Goal: Task Accomplishment & Management: Complete application form

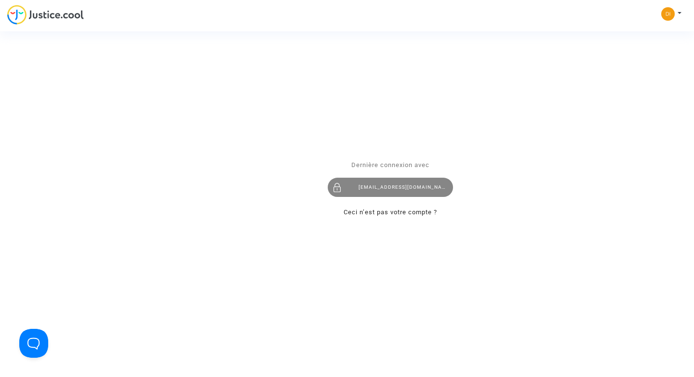
click at [374, 192] on div "[EMAIL_ADDRESS][DOMAIN_NAME]" at bounding box center [390, 187] width 125 height 19
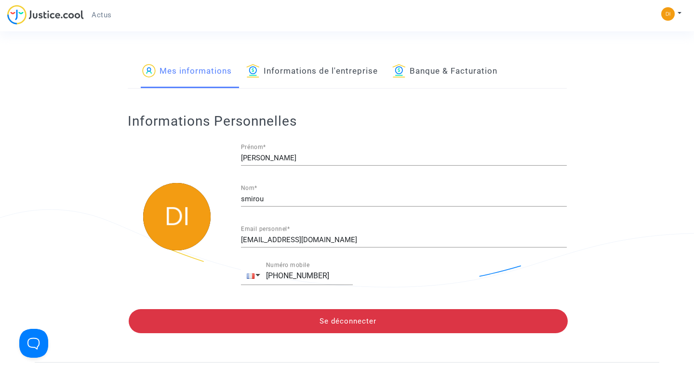
click at [455, 67] on link "Banque & Facturation" at bounding box center [444, 71] width 105 height 33
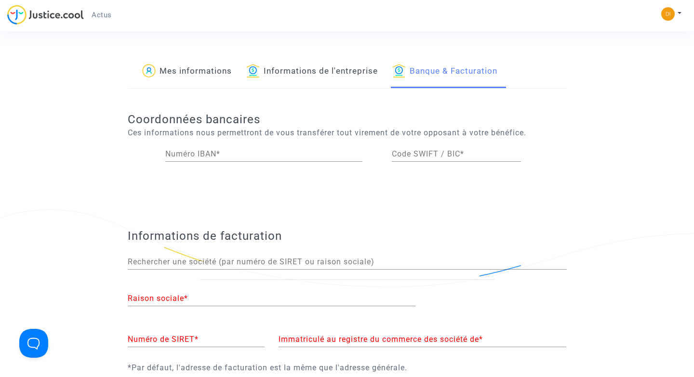
click at [347, 64] on link "Informations de l'entreprise" at bounding box center [312, 71] width 132 height 33
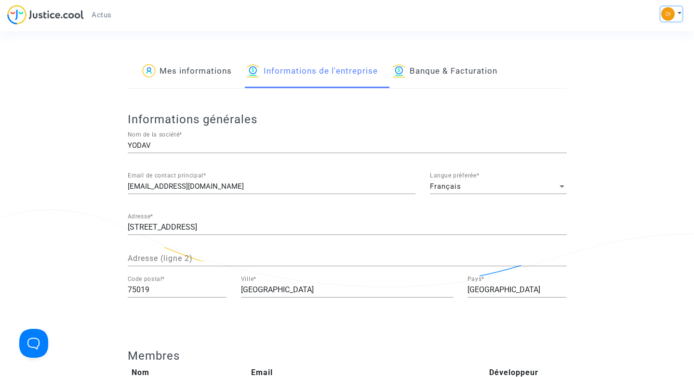
click at [677, 10] on button at bounding box center [671, 14] width 21 height 14
click at [45, 11] on img at bounding box center [45, 15] width 77 height 20
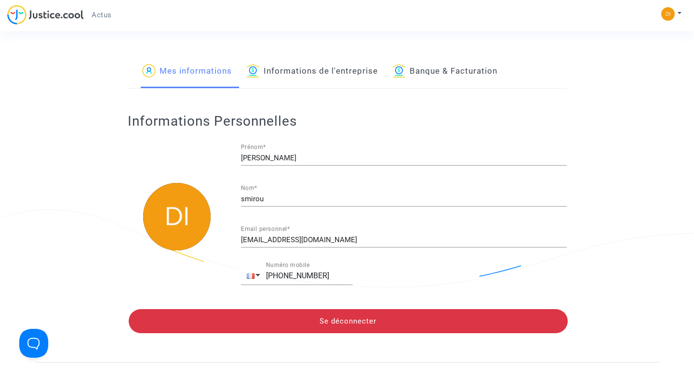
click at [326, 75] on link "Informations de l'entreprise" at bounding box center [312, 71] width 132 height 33
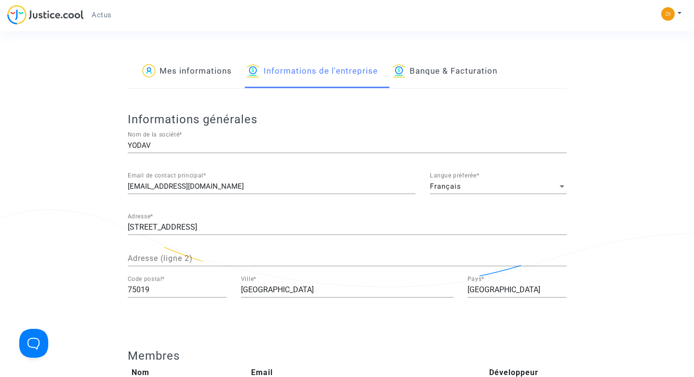
click at [445, 66] on link "Banque & Facturation" at bounding box center [444, 71] width 105 height 33
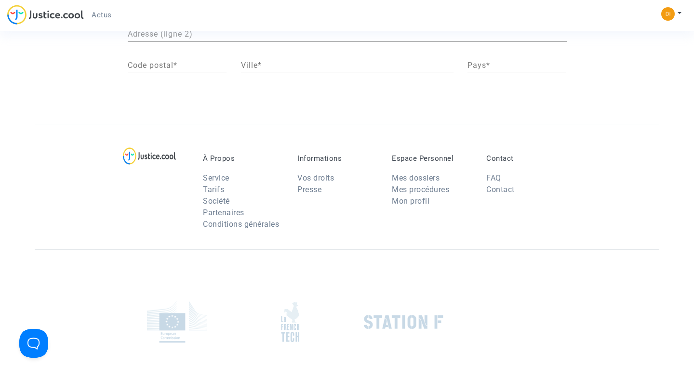
scroll to position [392, 0]
click at [427, 177] on link "Mes dossiers" at bounding box center [416, 177] width 48 height 9
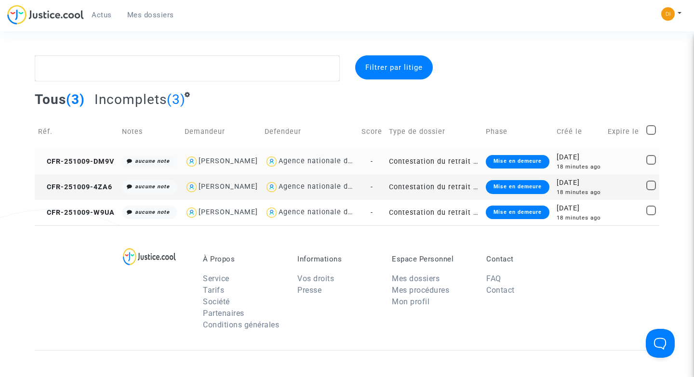
click at [601, 171] on div "18 minutes ago" at bounding box center [578, 167] width 44 height 8
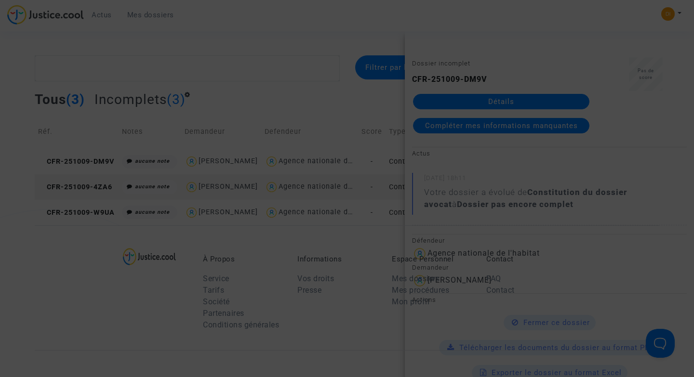
click at [553, 171] on div at bounding box center [347, 188] width 694 height 377
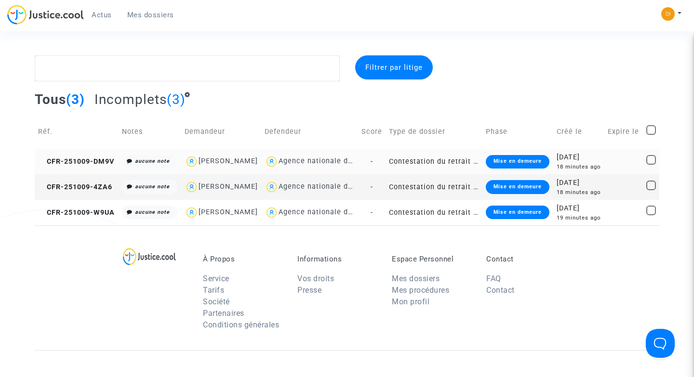
click at [650, 165] on span at bounding box center [651, 160] width 10 height 10
click at [650, 165] on input "checkbox" at bounding box center [650, 165] width 0 height 0
checkbox input "true"
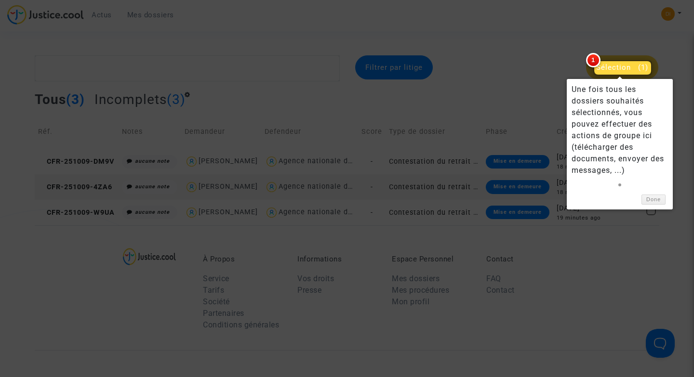
click at [519, 174] on div at bounding box center [347, 188] width 694 height 377
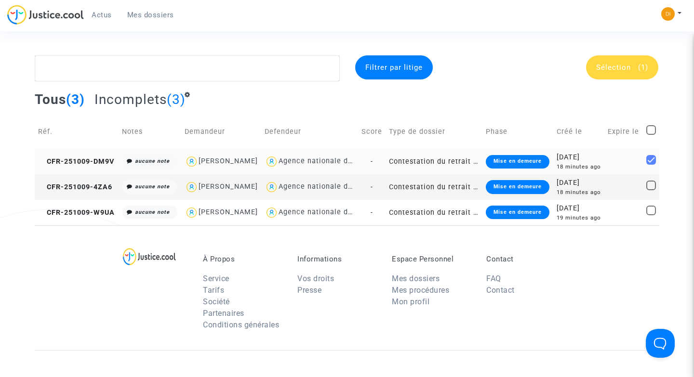
click at [427, 171] on td "Contestation du retrait de MaPrimeRénov par l'ANAH (mandataire)" at bounding box center [433, 162] width 97 height 26
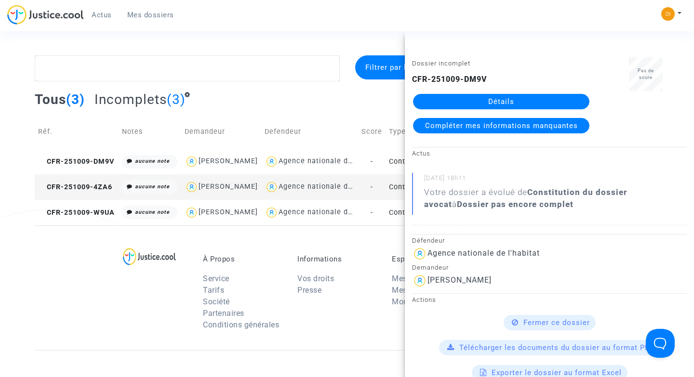
click at [477, 124] on span "Compléter mes informations manquantes" at bounding box center [501, 125] width 153 height 9
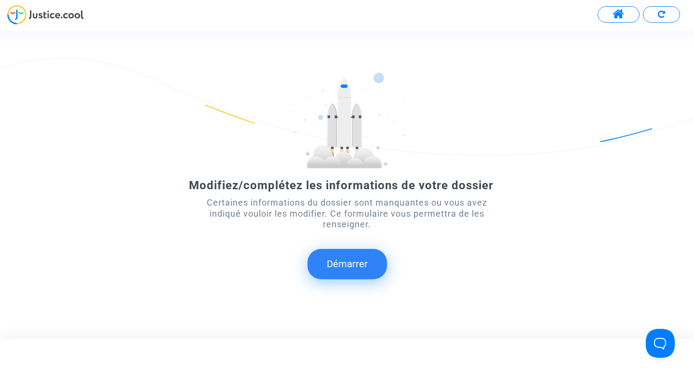
click at [364, 265] on button "Démarrer" at bounding box center [346, 264] width 79 height 30
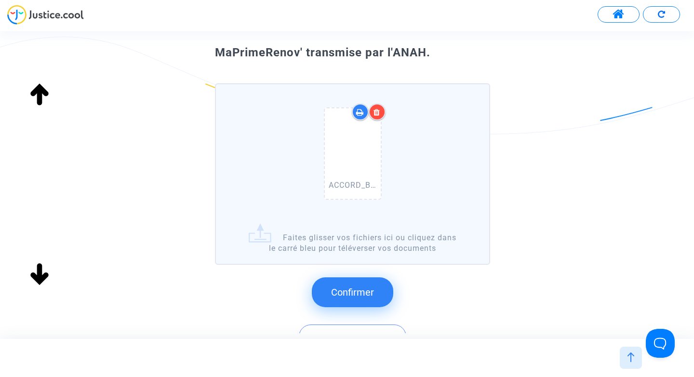
scroll to position [59, 0]
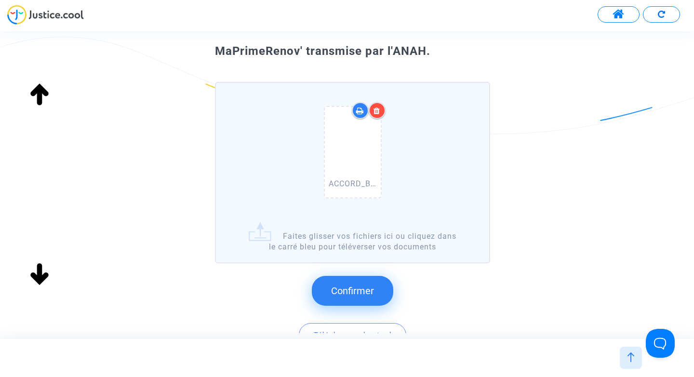
click at [363, 297] on button "Confirmer" at bounding box center [352, 291] width 81 height 30
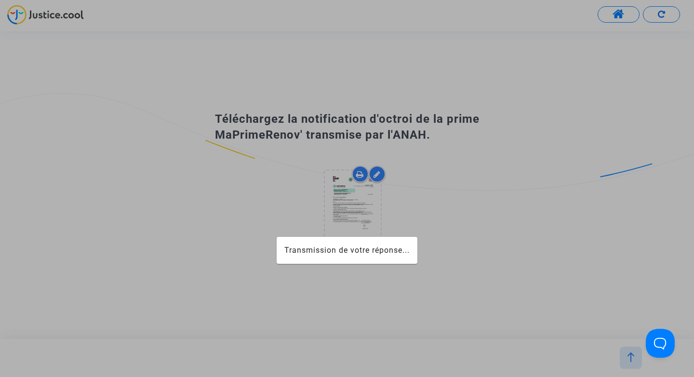
scroll to position [0, 0]
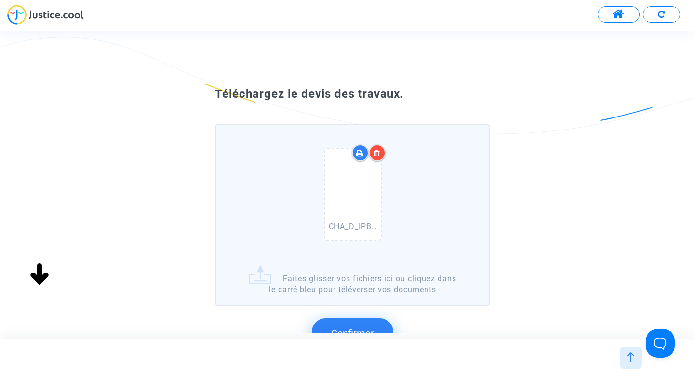
click at [364, 326] on button "Confirmer" at bounding box center [352, 333] width 81 height 30
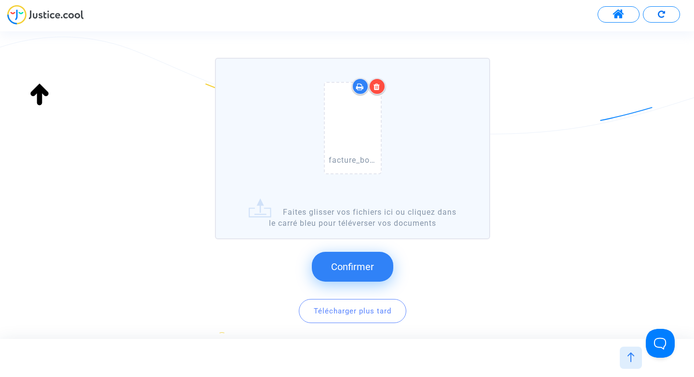
scroll to position [102, 0]
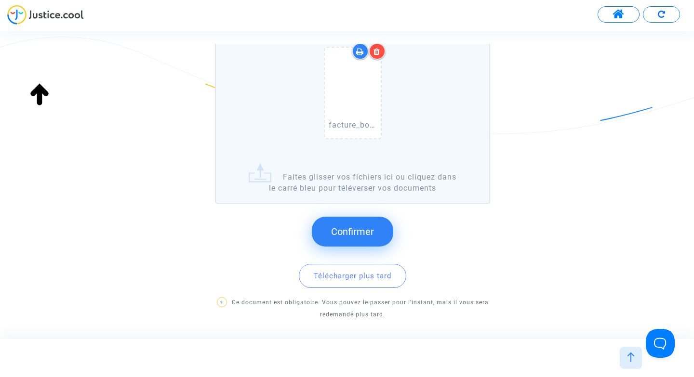
click at [352, 241] on button "Confirmer" at bounding box center [352, 232] width 81 height 30
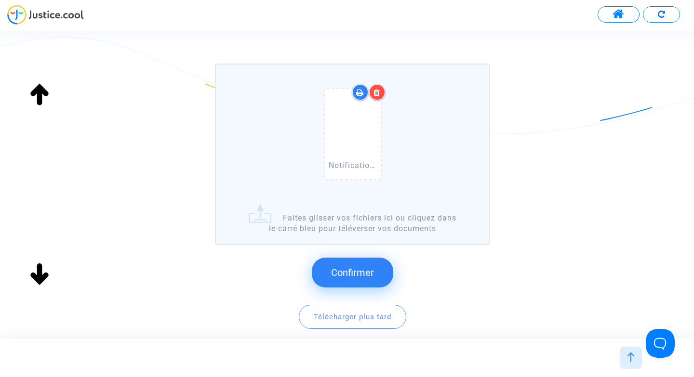
scroll to position [78, 0]
click at [371, 259] on button "Confirmer" at bounding box center [352, 272] width 81 height 30
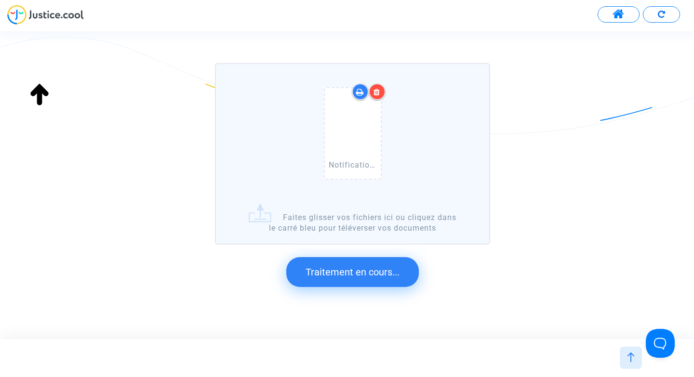
scroll to position [0, 0]
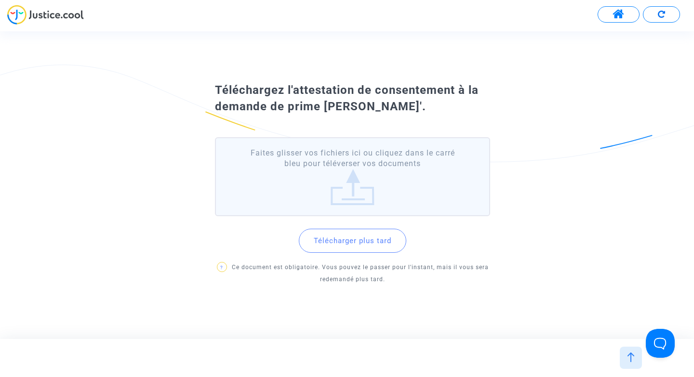
click at [348, 243] on button "Télécharger plus tard" at bounding box center [352, 241] width 107 height 24
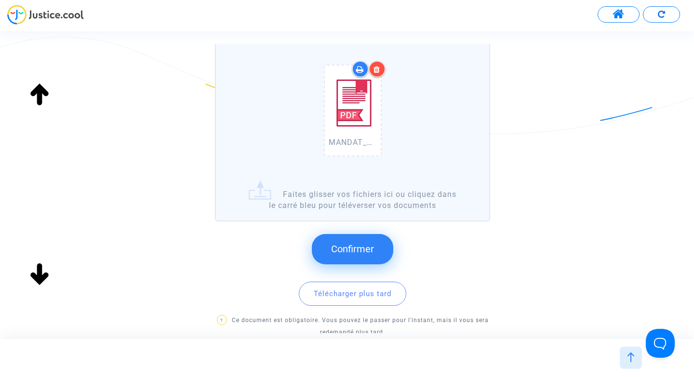
scroll to position [102, 0]
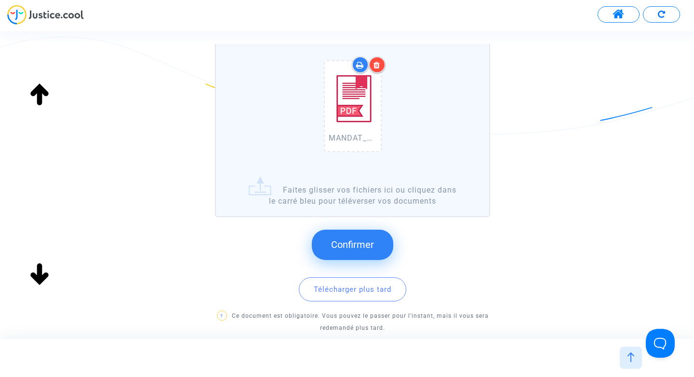
click at [361, 246] on span "Confirmer" at bounding box center [352, 245] width 43 height 12
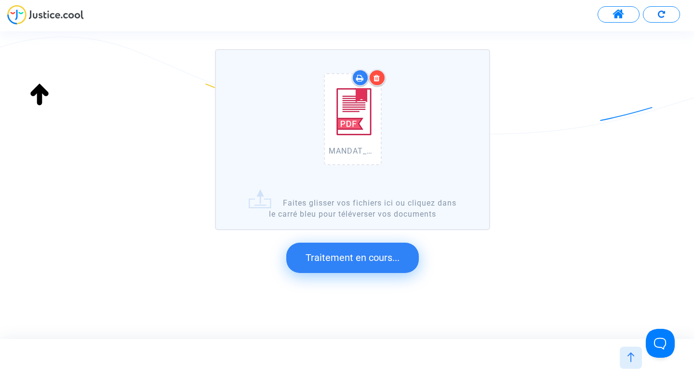
scroll to position [0, 0]
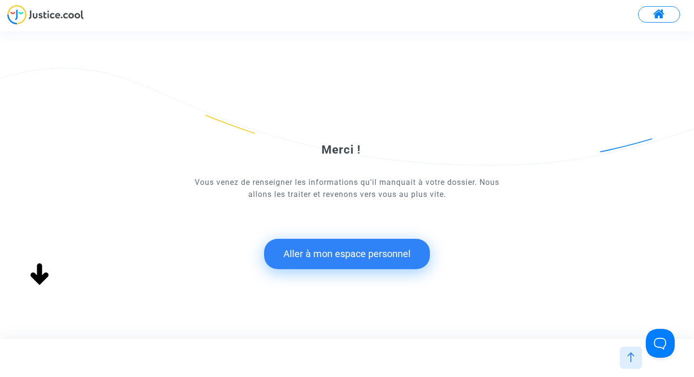
click at [361, 257] on button "Aller à mon espace personnel" at bounding box center [347, 254] width 166 height 30
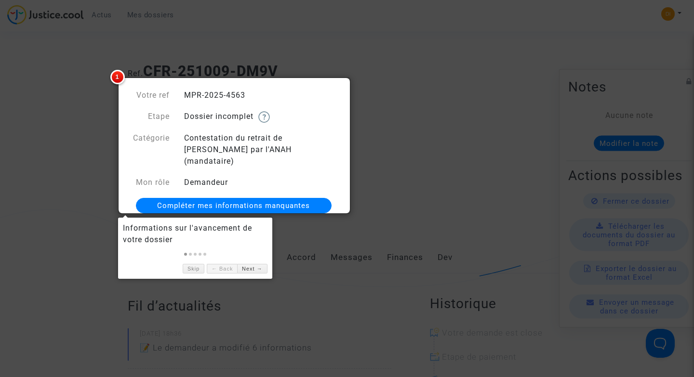
click at [279, 201] on span "Compléter mes informations manquantes" at bounding box center [233, 205] width 153 height 9
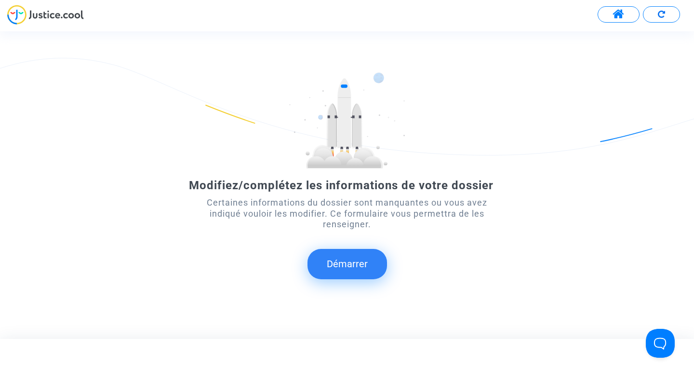
click at [359, 261] on button "Démarrer" at bounding box center [346, 264] width 79 height 30
click at [370, 260] on button "Démarrer" at bounding box center [346, 264] width 79 height 30
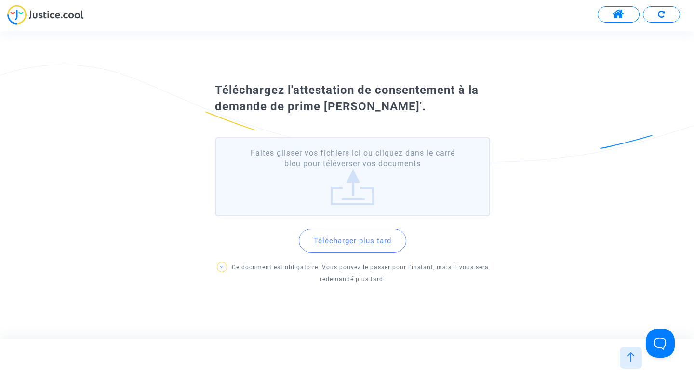
click at [39, 273] on div "Téléchargez l'attestation de consentement à la demande de prime MaPrimeRénov'. …" at bounding box center [347, 185] width 694 height 212
click at [617, 20] on button at bounding box center [618, 14] width 42 height 16
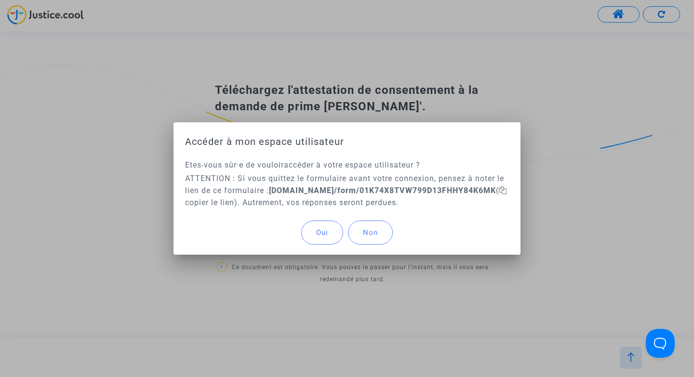
click at [324, 231] on span "Oui" at bounding box center [322, 232] width 12 height 9
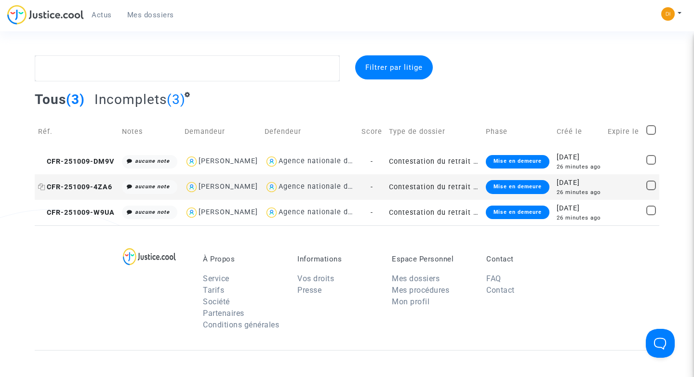
click at [90, 191] on span "CFR-251009-4ZA6" at bounding box center [75, 187] width 74 height 8
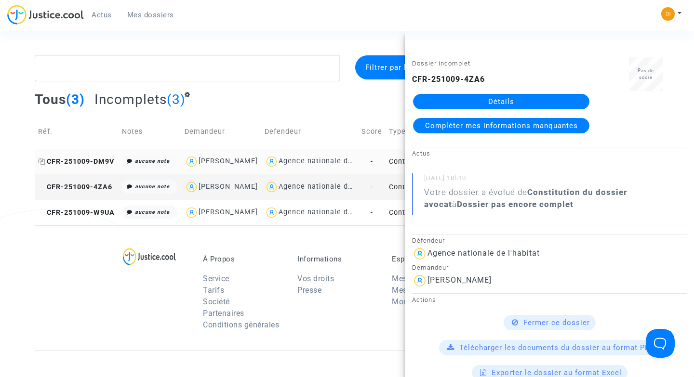
click at [56, 166] on span "CFR-251009-DM9V" at bounding box center [76, 162] width 76 height 8
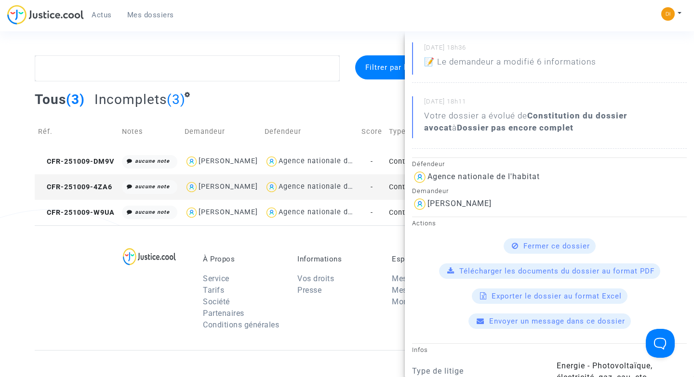
scroll to position [150, 0]
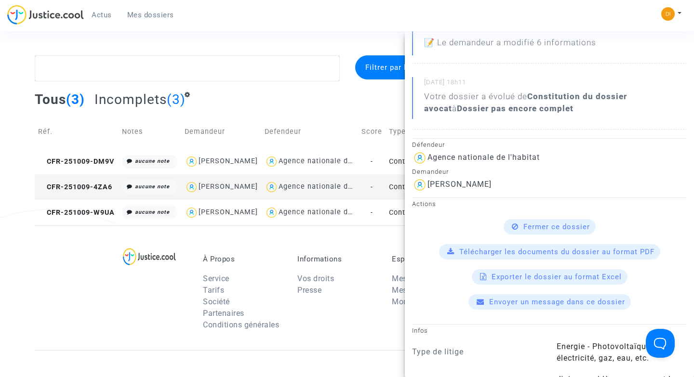
click at [539, 300] on span "Envoyer un message dans ce dossier" at bounding box center [557, 302] width 136 height 9
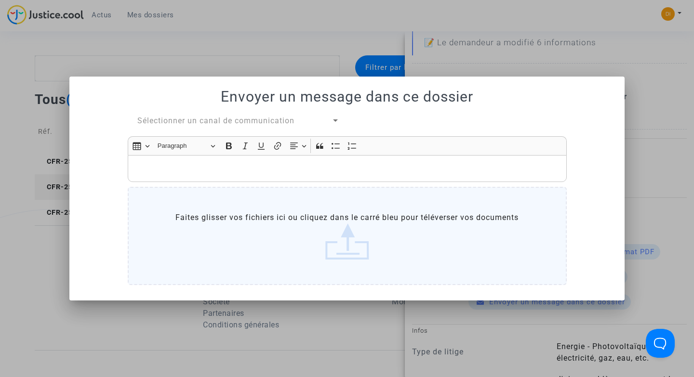
click at [306, 172] on p "Rich Text Editor, main" at bounding box center [346, 169] width 429 height 12
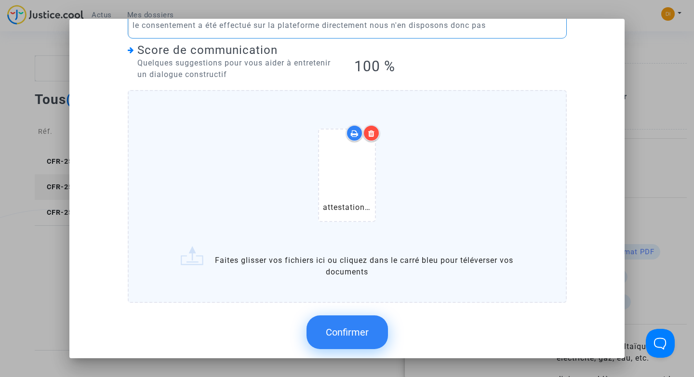
scroll to position [96, 0]
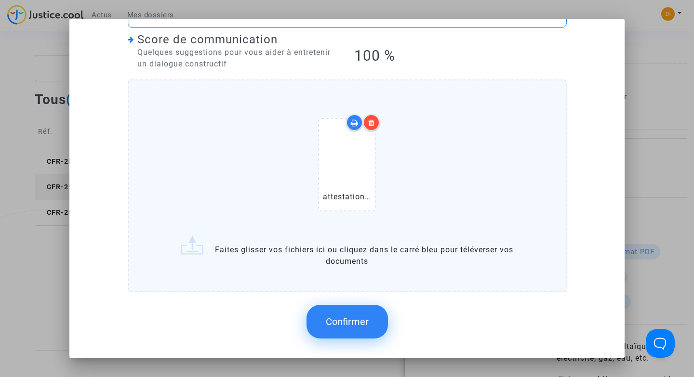
click at [345, 333] on button "Confirmer" at bounding box center [346, 322] width 81 height 34
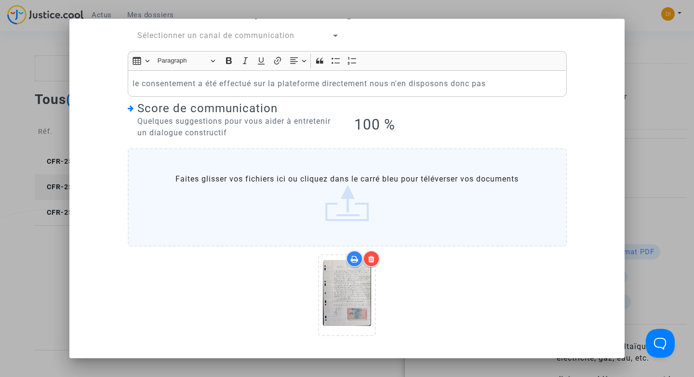
scroll to position [27, 0]
click at [479, 299] on div at bounding box center [347, 299] width 439 height 96
click at [644, 153] on div at bounding box center [347, 188] width 694 height 377
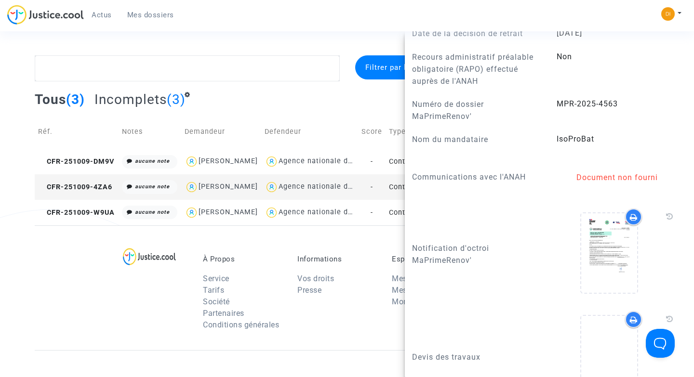
scroll to position [773, 0]
click at [612, 175] on div "Document non fourni" at bounding box center [616, 177] width 120 height 12
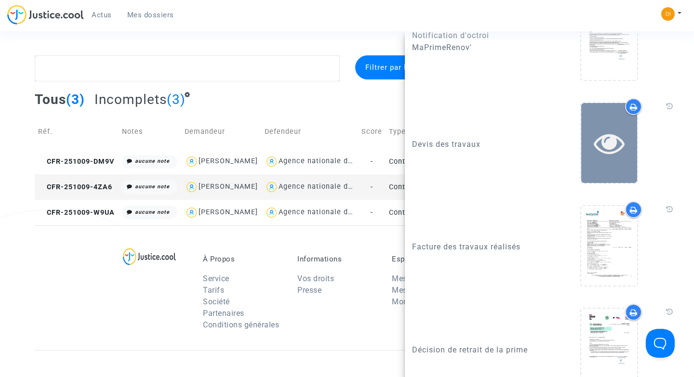
scroll to position [985, 0]
click at [596, 143] on icon at bounding box center [609, 142] width 31 height 31
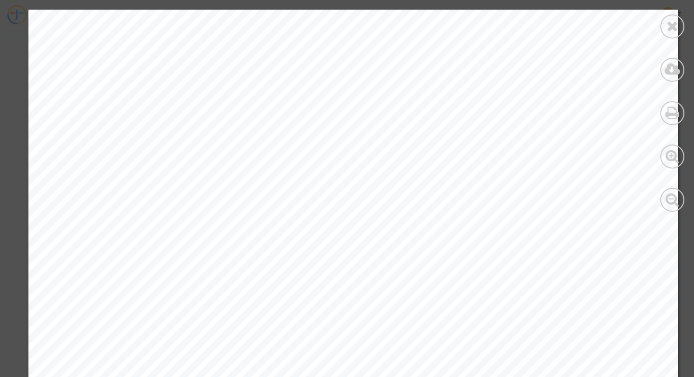
scroll to position [511, 0]
click at [671, 26] on icon at bounding box center [672, 26] width 12 height 14
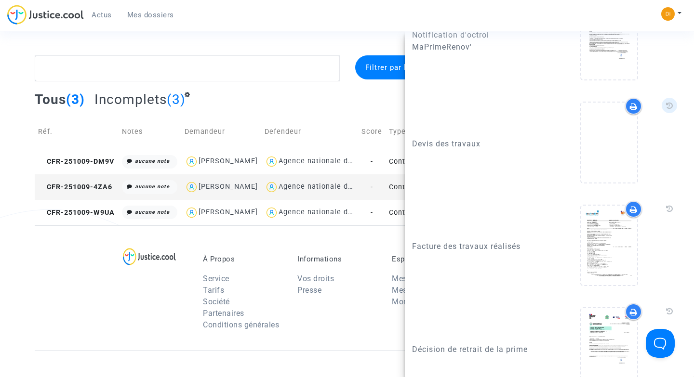
click at [672, 106] on icon at bounding box center [669, 106] width 7 height 8
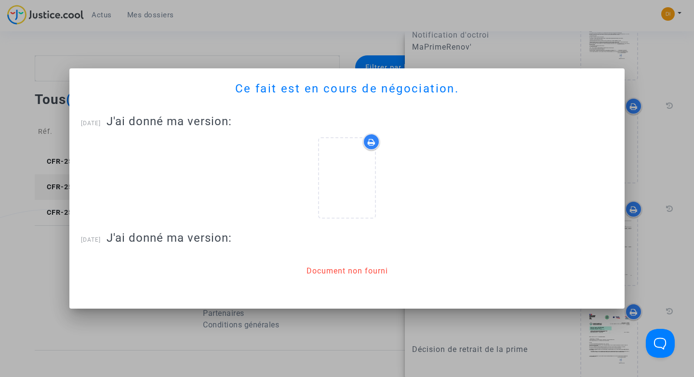
click at [346, 277] on answer "Document non fourni" at bounding box center [346, 271] width 81 height 42
click at [130, 333] on div at bounding box center [347, 188] width 694 height 377
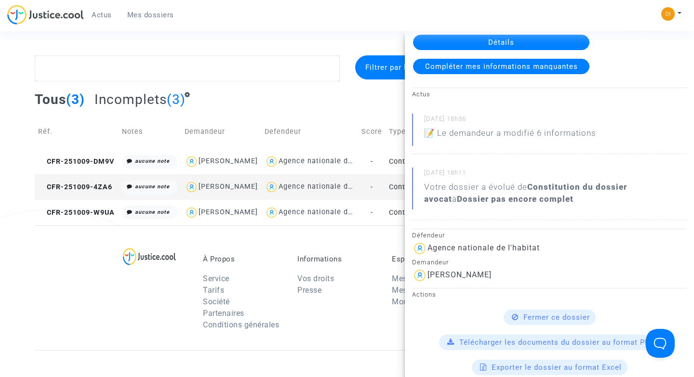
scroll to position [0, 0]
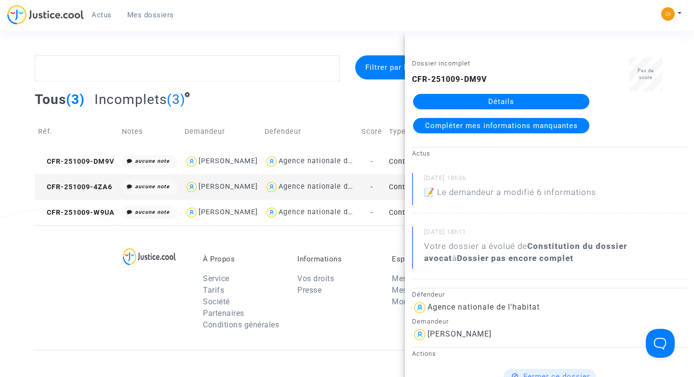
click at [480, 129] on span "Compléter mes informations manquantes" at bounding box center [501, 125] width 153 height 9
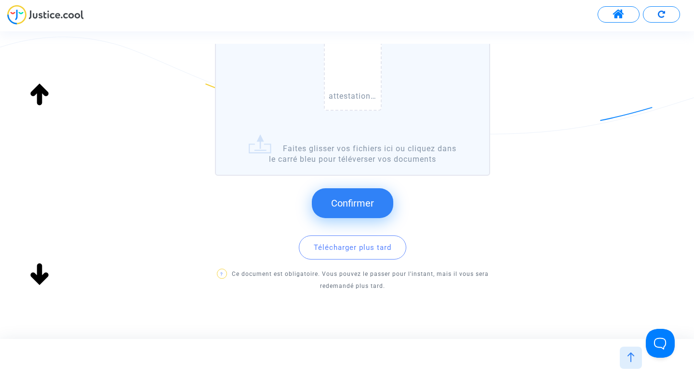
scroll to position [159, 0]
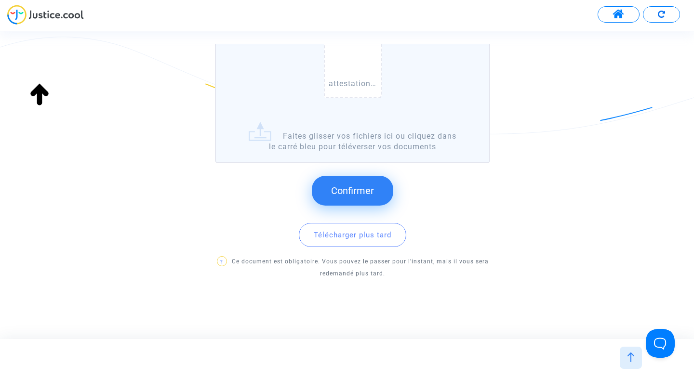
click at [363, 191] on span "Confirmer" at bounding box center [352, 191] width 43 height 12
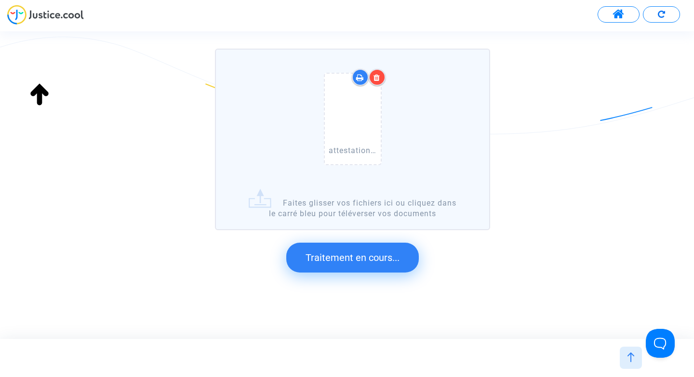
scroll to position [0, 0]
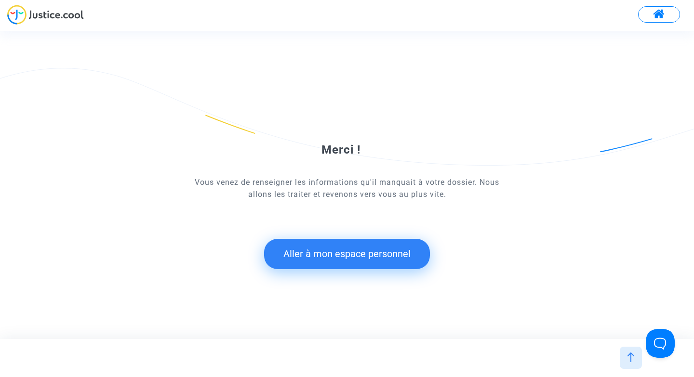
click at [378, 253] on button "Aller à mon espace personnel" at bounding box center [347, 254] width 166 height 30
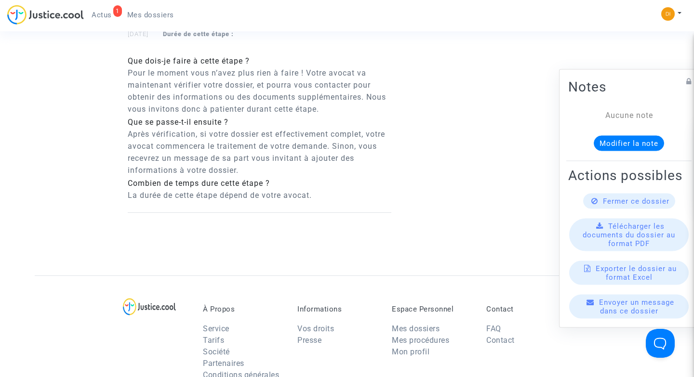
scroll to position [700, 0]
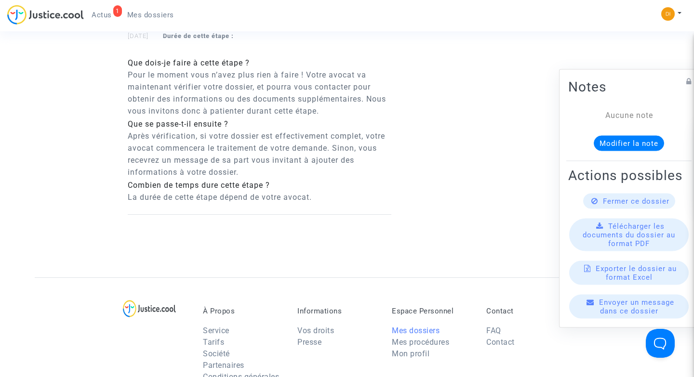
click at [412, 326] on link "Mes dossiers" at bounding box center [416, 330] width 48 height 9
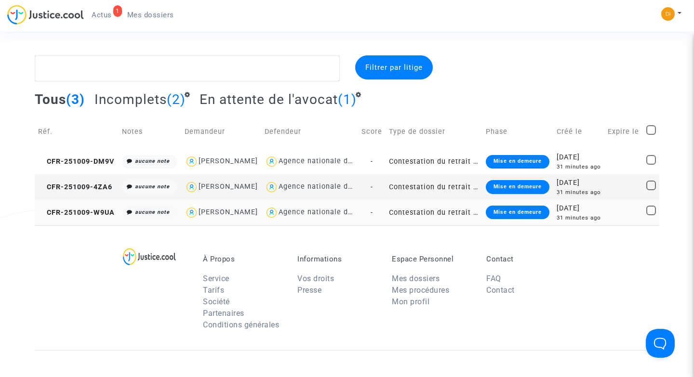
click at [199, 216] on div "Petre BUDICA" at bounding box center [228, 212] width 59 height 8
type textarea "@"Petre BUDICA" @"SOS MaPrimeRénov by Pitcher Avocat""
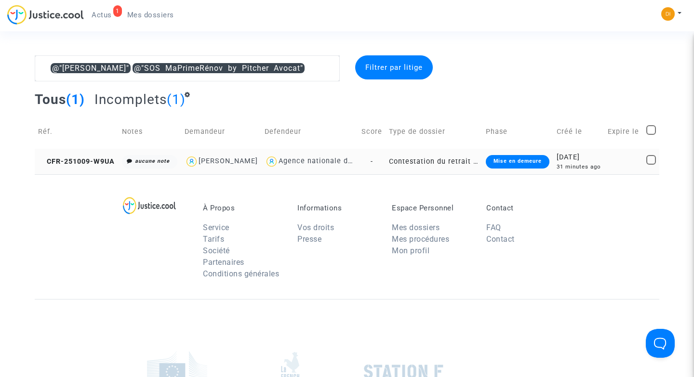
click at [82, 166] on td "CFR-251009-W9UA" at bounding box center [77, 162] width 84 height 26
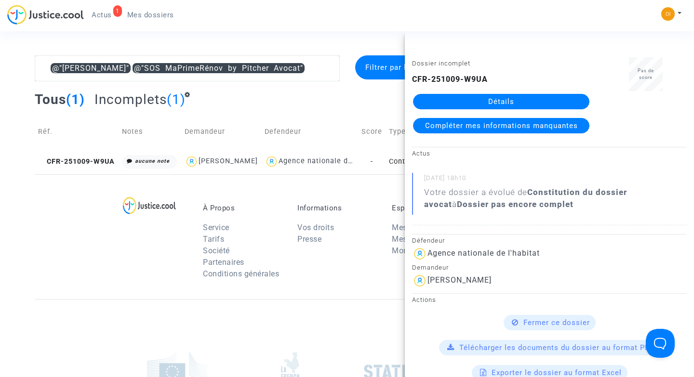
click at [466, 124] on span "Compléter mes informations manquantes" at bounding box center [501, 125] width 153 height 9
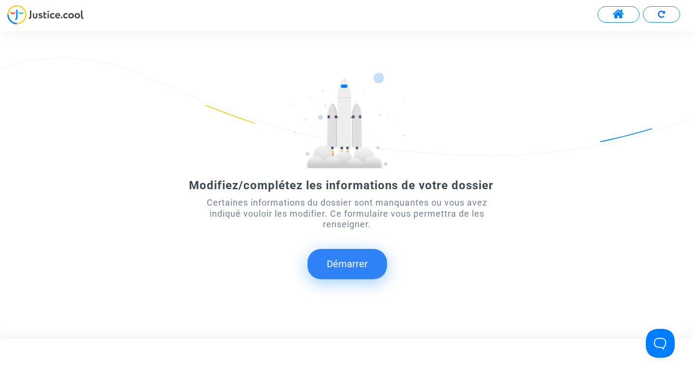
click at [353, 271] on button "Démarrer" at bounding box center [346, 264] width 79 height 30
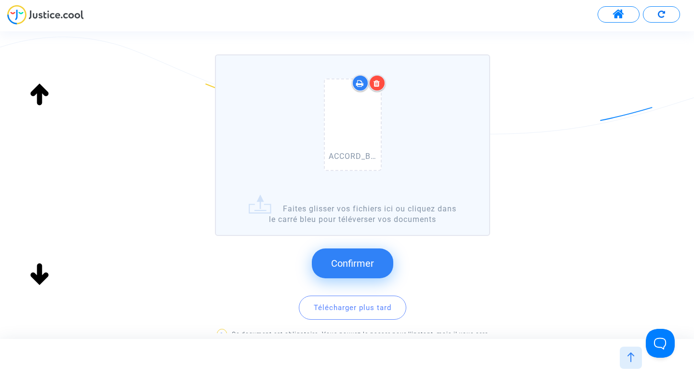
scroll to position [159, 0]
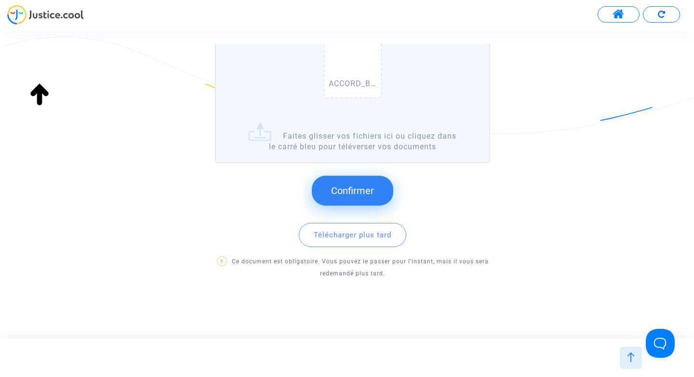
click at [362, 187] on span "Confirmer" at bounding box center [352, 191] width 43 height 12
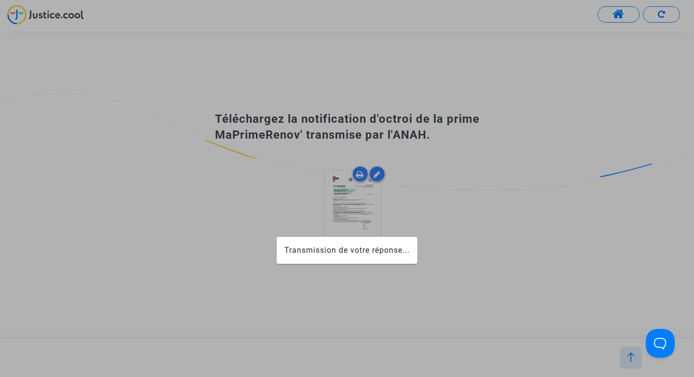
scroll to position [0, 0]
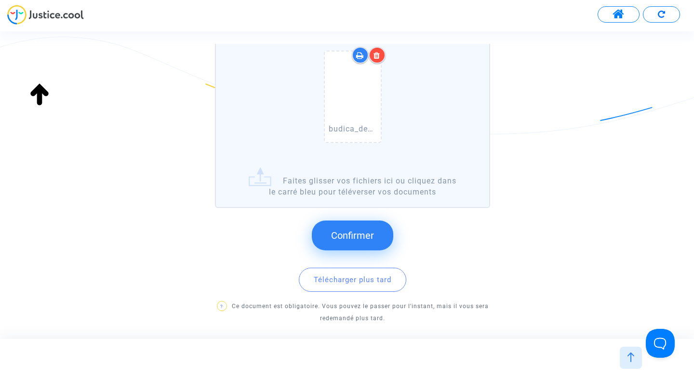
click at [358, 237] on span "Confirmer" at bounding box center [352, 236] width 43 height 12
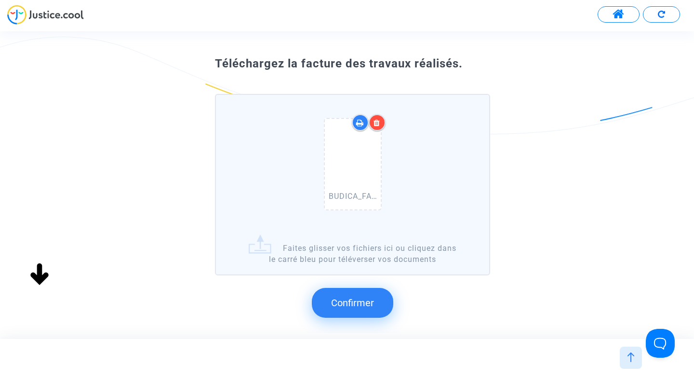
scroll to position [32, 0]
click at [367, 302] on span "Confirmer" at bounding box center [352, 302] width 43 height 12
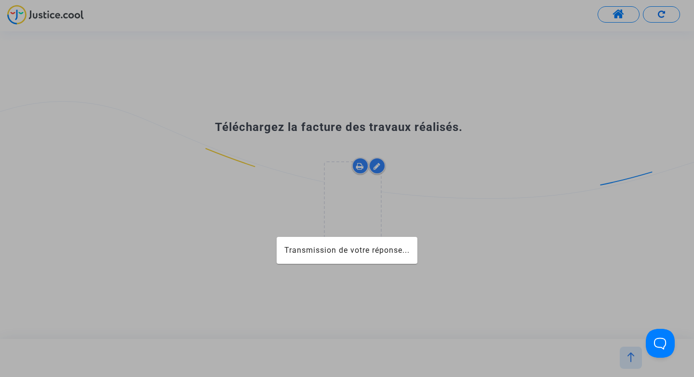
scroll to position [0, 0]
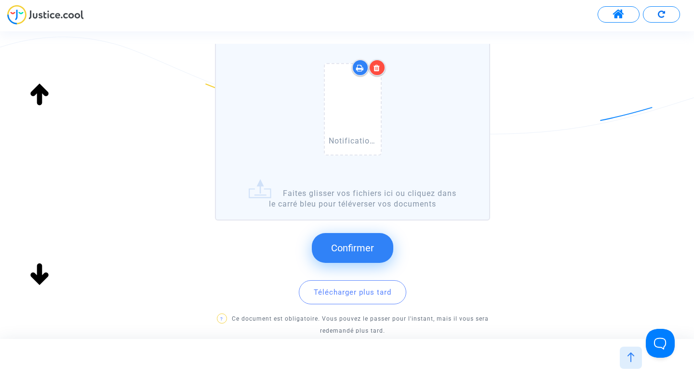
click at [368, 250] on span "Confirmer" at bounding box center [352, 248] width 43 height 12
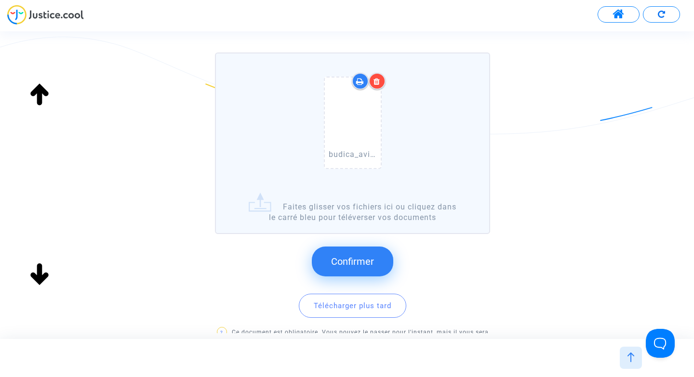
scroll to position [89, 0]
click at [371, 266] on button "Confirmer" at bounding box center [352, 261] width 81 height 30
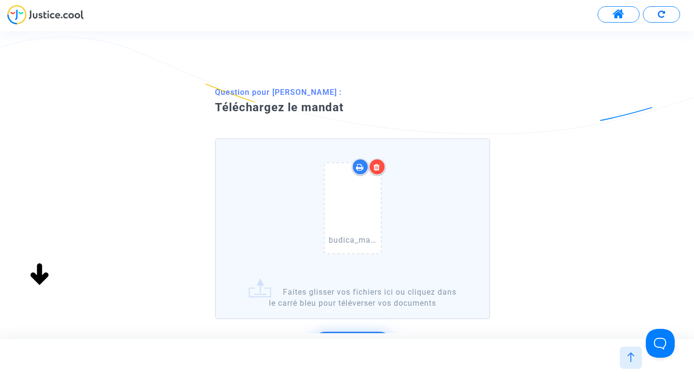
scroll to position [97, 0]
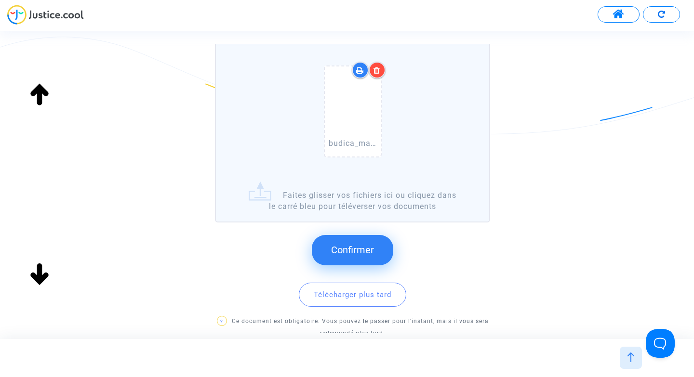
click at [376, 248] on button "Confirmer" at bounding box center [352, 250] width 81 height 30
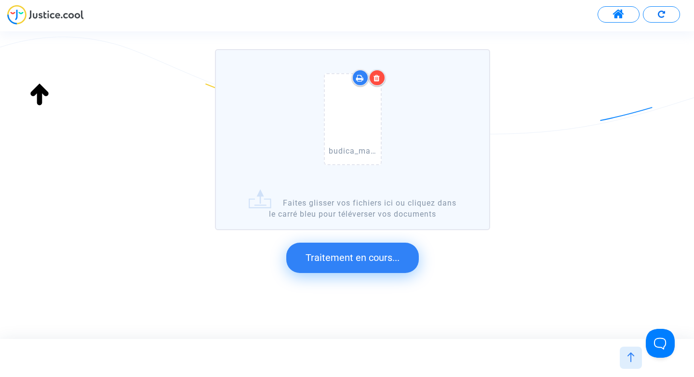
scroll to position [0, 0]
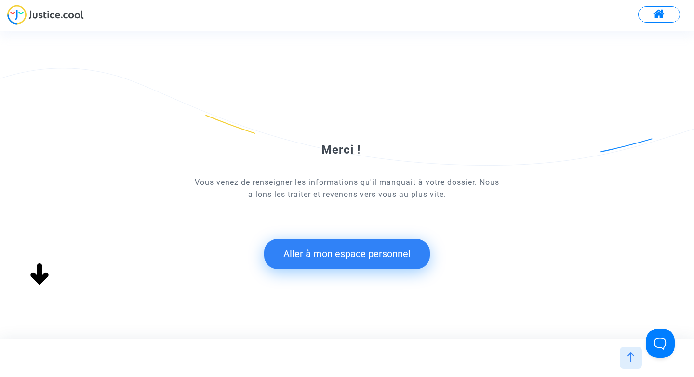
click at [367, 261] on button "Aller à mon espace personnel" at bounding box center [347, 254] width 166 height 30
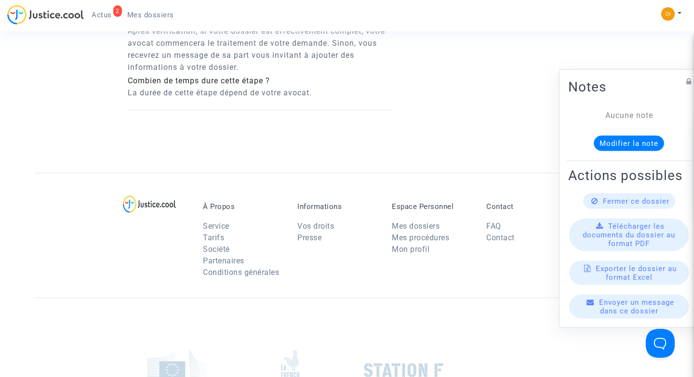
scroll to position [713, 0]
click at [420, 221] on link "Mes dossiers" at bounding box center [416, 225] width 48 height 9
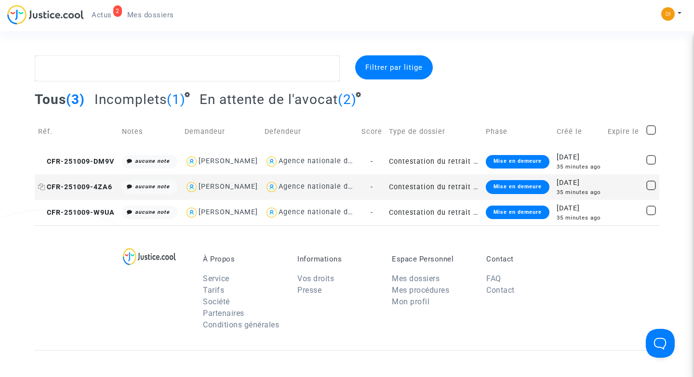
click at [72, 191] on span "CFR-251009-4ZA6" at bounding box center [75, 187] width 74 height 8
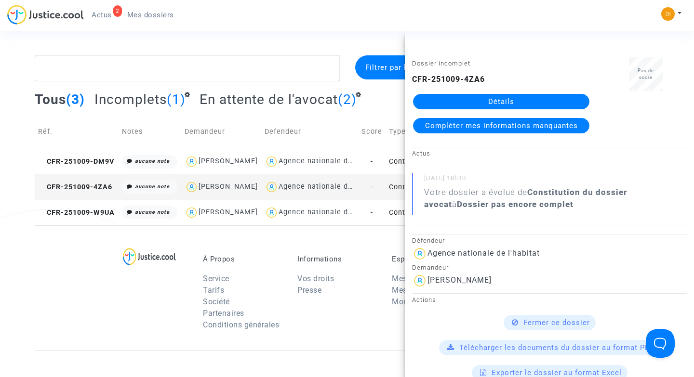
click at [465, 127] on span "Compléter mes informations manquantes" at bounding box center [501, 125] width 153 height 9
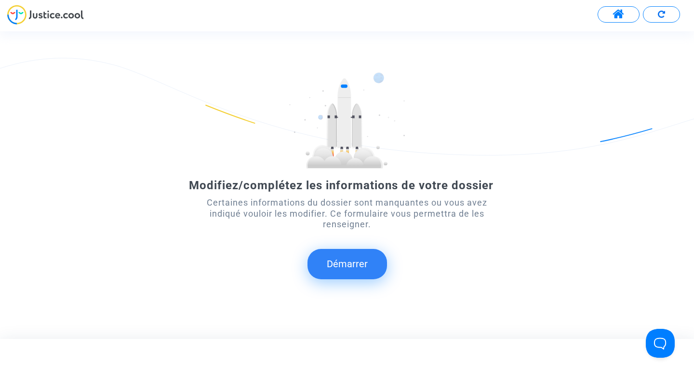
click at [348, 270] on button "Démarrer" at bounding box center [346, 264] width 79 height 30
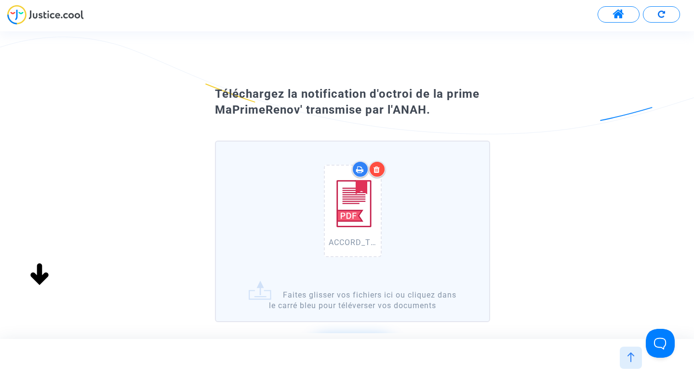
scroll to position [59, 0]
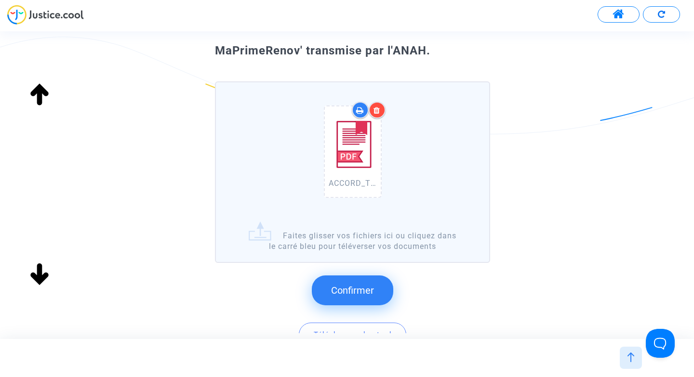
click at [350, 292] on span "Confirmer" at bounding box center [352, 291] width 43 height 12
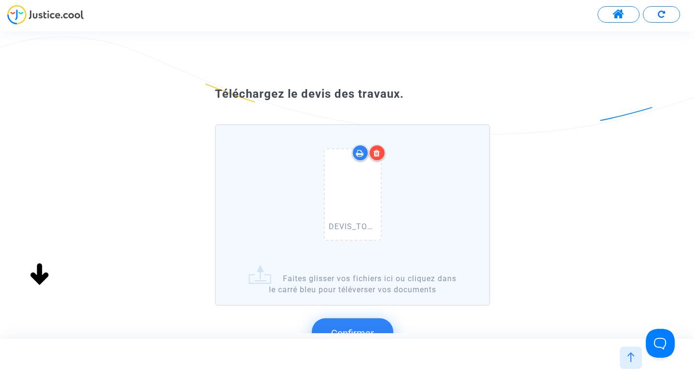
scroll to position [46, 0]
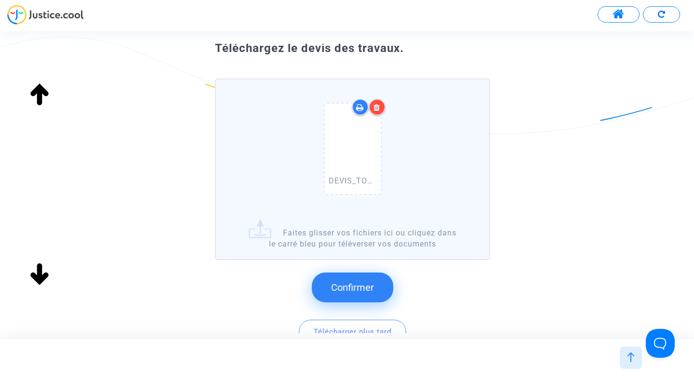
click at [341, 286] on span "Confirmer" at bounding box center [352, 288] width 43 height 12
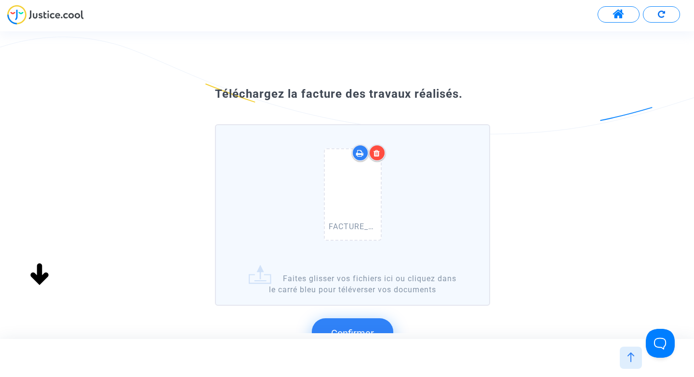
scroll to position [82, 0]
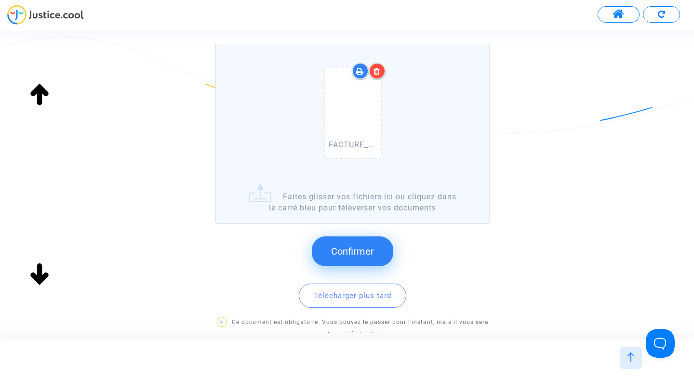
click at [346, 249] on span "Confirmer" at bounding box center [352, 252] width 43 height 12
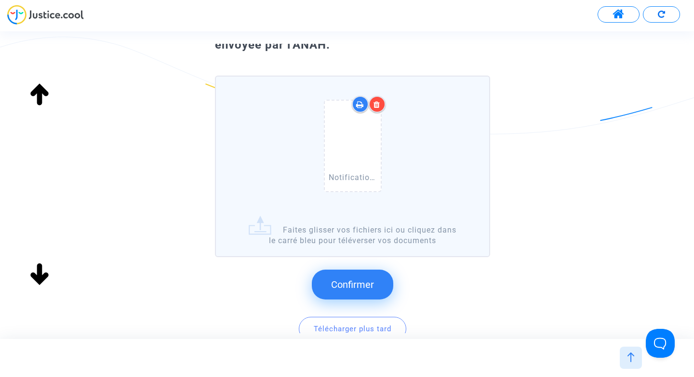
scroll to position [66, 0]
click at [357, 282] on span "Confirmer" at bounding box center [352, 284] width 43 height 12
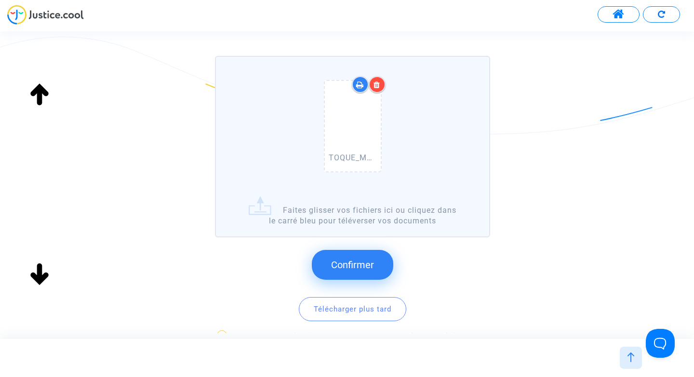
scroll to position [88, 0]
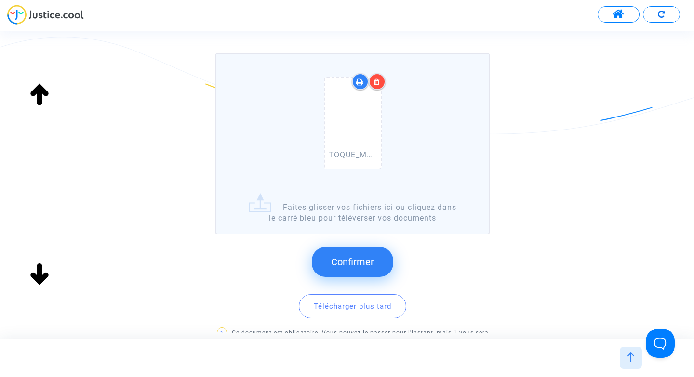
click at [368, 256] on span "Confirmer" at bounding box center [352, 262] width 43 height 12
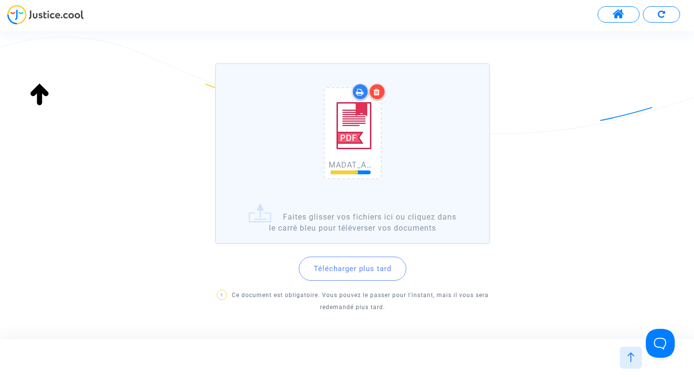
scroll to position [97, 0]
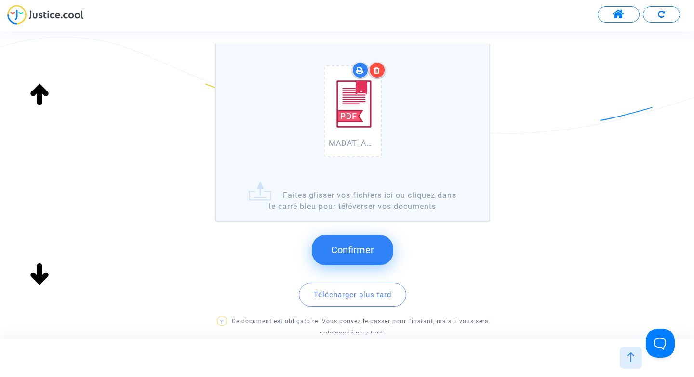
click at [356, 252] on span "Confirmer" at bounding box center [352, 250] width 43 height 12
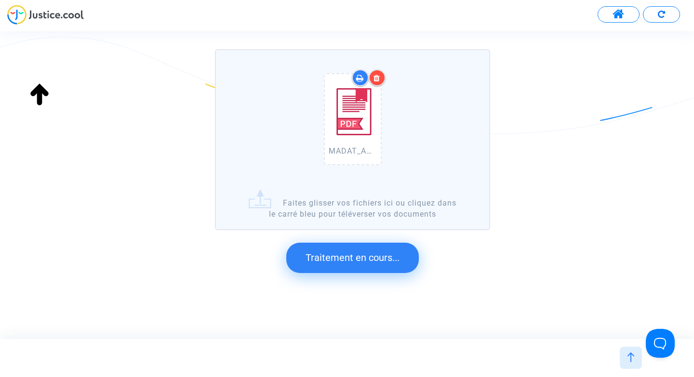
scroll to position [0, 0]
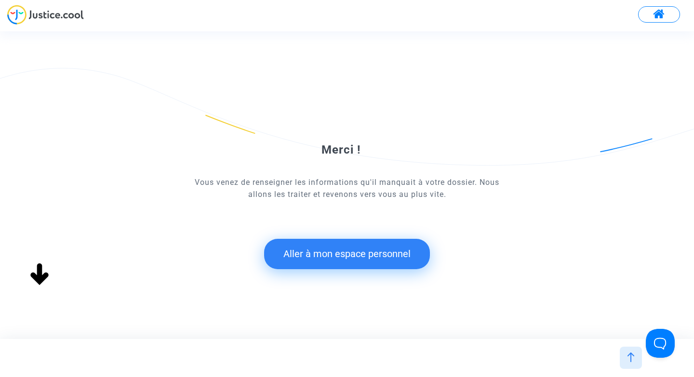
click at [356, 252] on button "Aller à mon espace personnel" at bounding box center [347, 254] width 166 height 30
